Goal: Check status: Check status

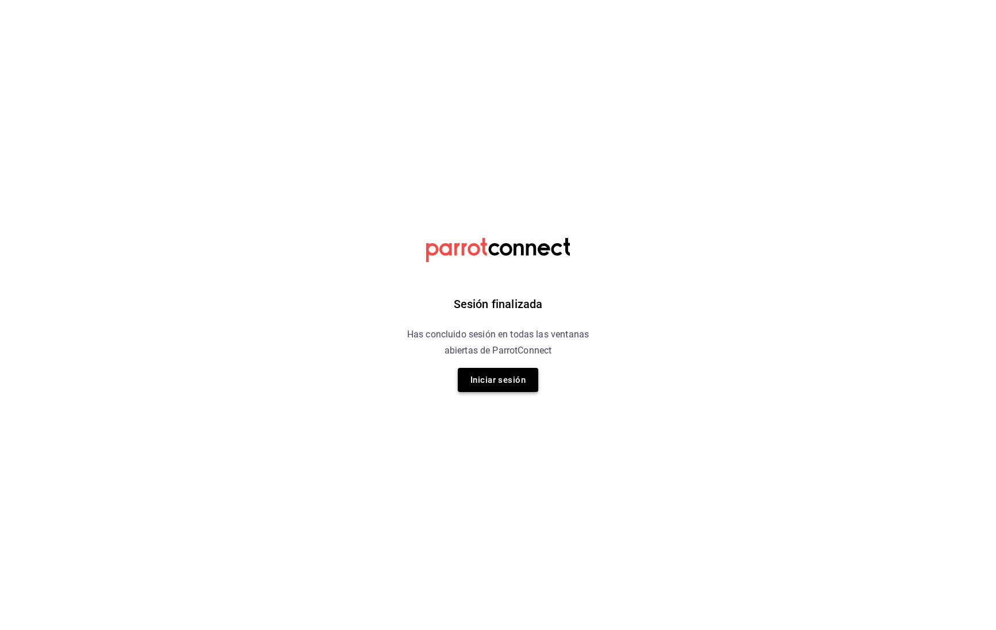
click at [488, 375] on button "Iniciar sesión" at bounding box center [498, 380] width 80 height 24
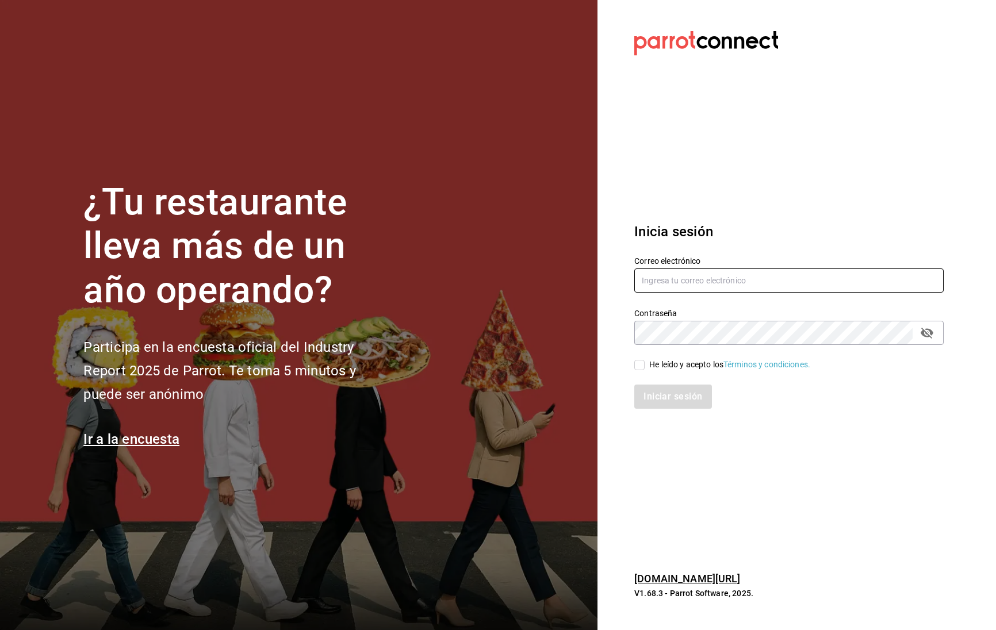
type input "prunuscafe.km@gmail.com"
click at [639, 369] on input "He leído y acepto los Términos y condiciones." at bounding box center [639, 365] width 10 height 10
checkbox input "true"
click at [650, 390] on button "Iniciar sesión" at bounding box center [673, 397] width 78 height 24
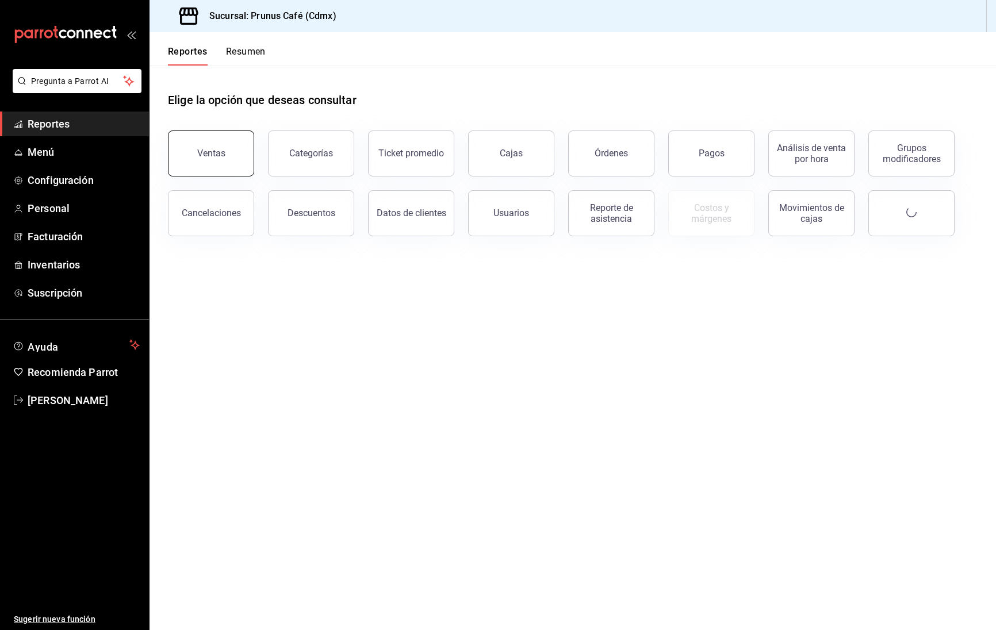
click at [194, 151] on button "Ventas" at bounding box center [211, 154] width 86 height 46
click at [192, 140] on button "Ventas" at bounding box center [211, 154] width 86 height 46
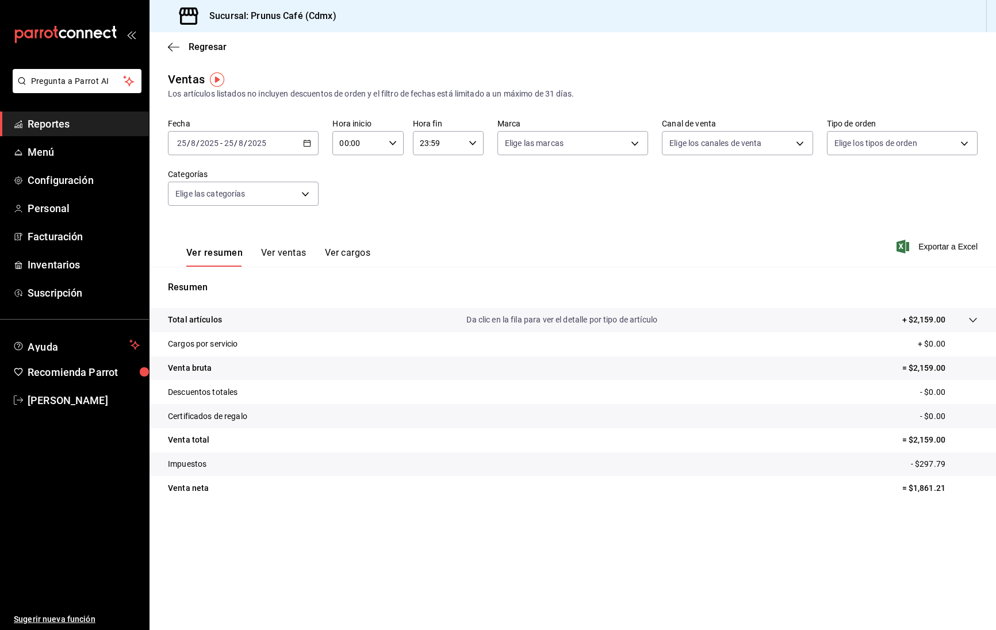
click at [307, 147] on \(Stroke\) "button" at bounding box center [307, 143] width 7 height 6
click at [206, 254] on span "Mes actual" at bounding box center [222, 256] width 89 height 12
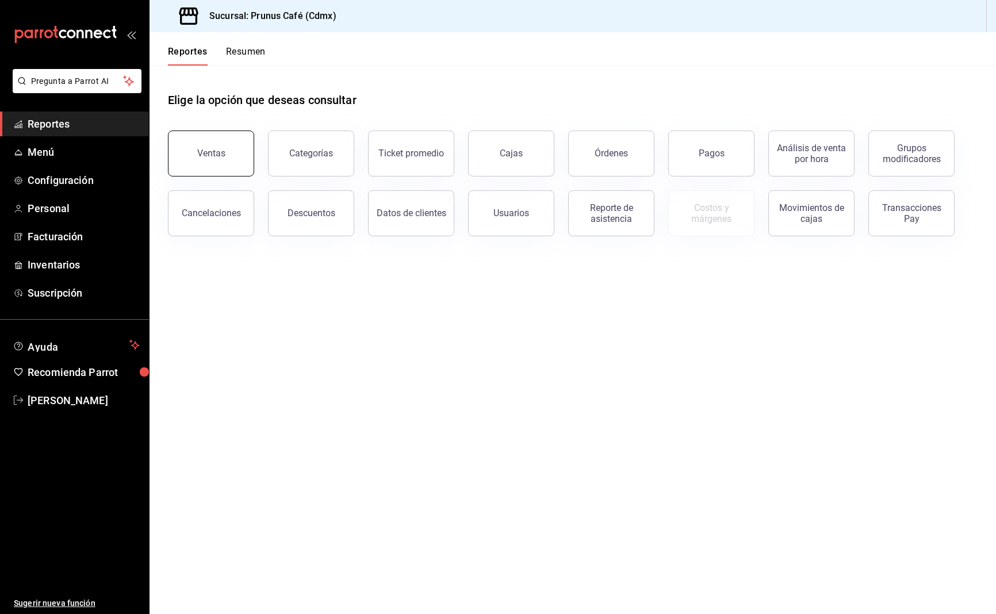
click at [196, 155] on button "Ventas" at bounding box center [211, 154] width 86 height 46
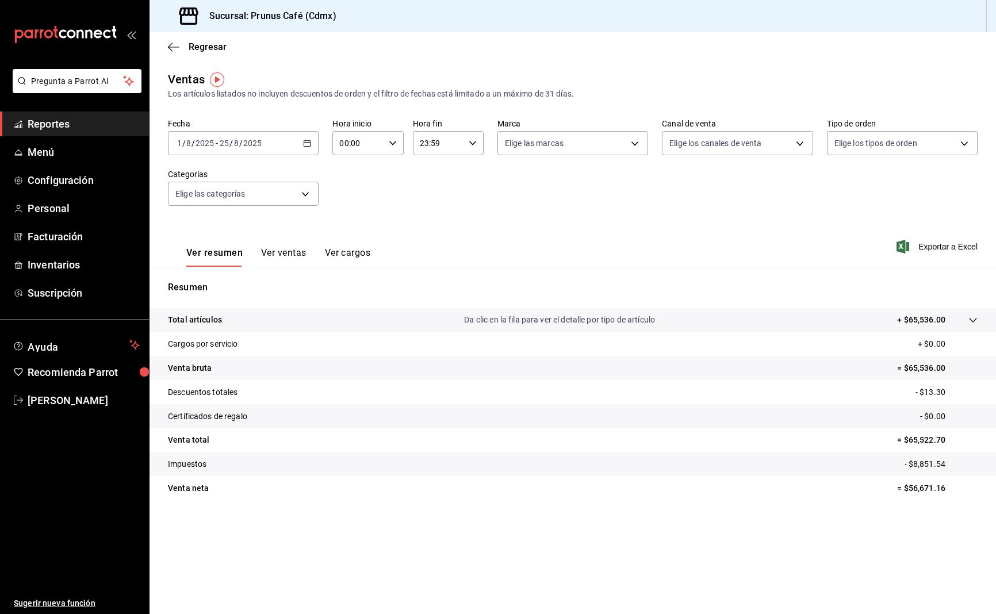
click at [199, 151] on div "2025-08-01 1 / 8 / 2025 - 2025-08-25 25 / 8 / 2025" at bounding box center [243, 143] width 151 height 24
click at [200, 182] on span "Hoy" at bounding box center [222, 178] width 89 height 12
